Goal: Check status: Verify the current state of an ongoing process or item

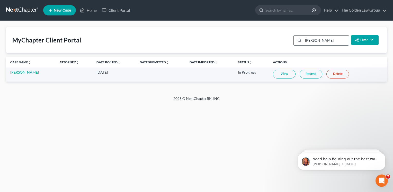
click at [309, 39] on input "[PERSON_NAME]" at bounding box center [326, 41] width 46 height 10
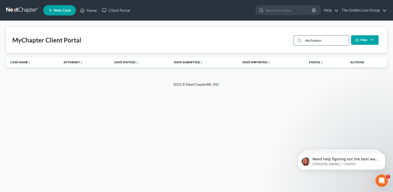
click at [309, 39] on input "dechaleon" at bounding box center [326, 41] width 46 height 10
click at [310, 39] on input "dechaleon" at bounding box center [326, 41] width 46 height 10
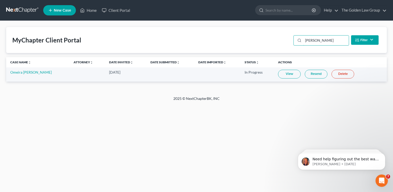
type input "[PERSON_NAME]"
click at [307, 74] on link "Resend" at bounding box center [316, 74] width 23 height 9
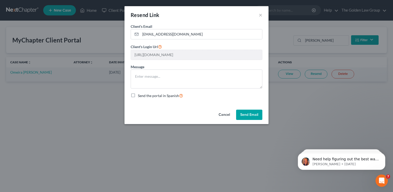
click at [251, 112] on button "Send Email" at bounding box center [249, 115] width 26 height 10
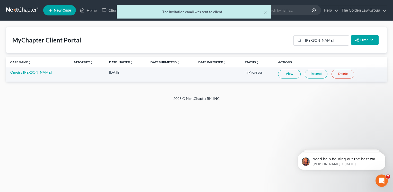
click at [26, 72] on link "Omeira [PERSON_NAME]" at bounding box center [30, 72] width 41 height 4
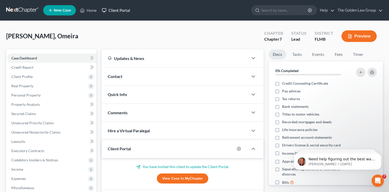
click at [125, 10] on link "Client Portal" at bounding box center [115, 10] width 33 height 9
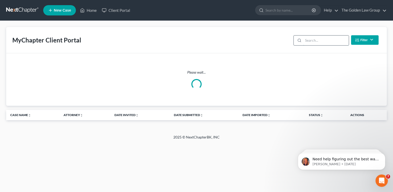
click at [304, 42] on input "search" at bounding box center [326, 41] width 46 height 10
click at [309, 40] on input "search" at bounding box center [326, 41] width 46 height 10
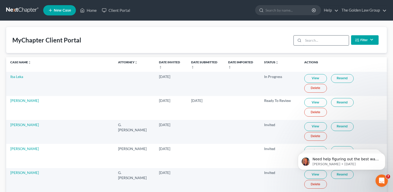
click at [310, 41] on input "search" at bounding box center [326, 41] width 46 height 10
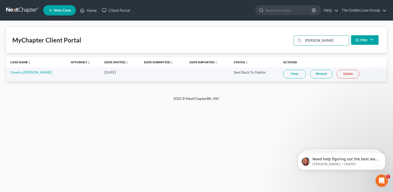
type input "[PERSON_NAME]"
click at [294, 74] on link "View" at bounding box center [294, 74] width 23 height 9
